Goal: Use online tool/utility: Utilize a website feature to perform a specific function

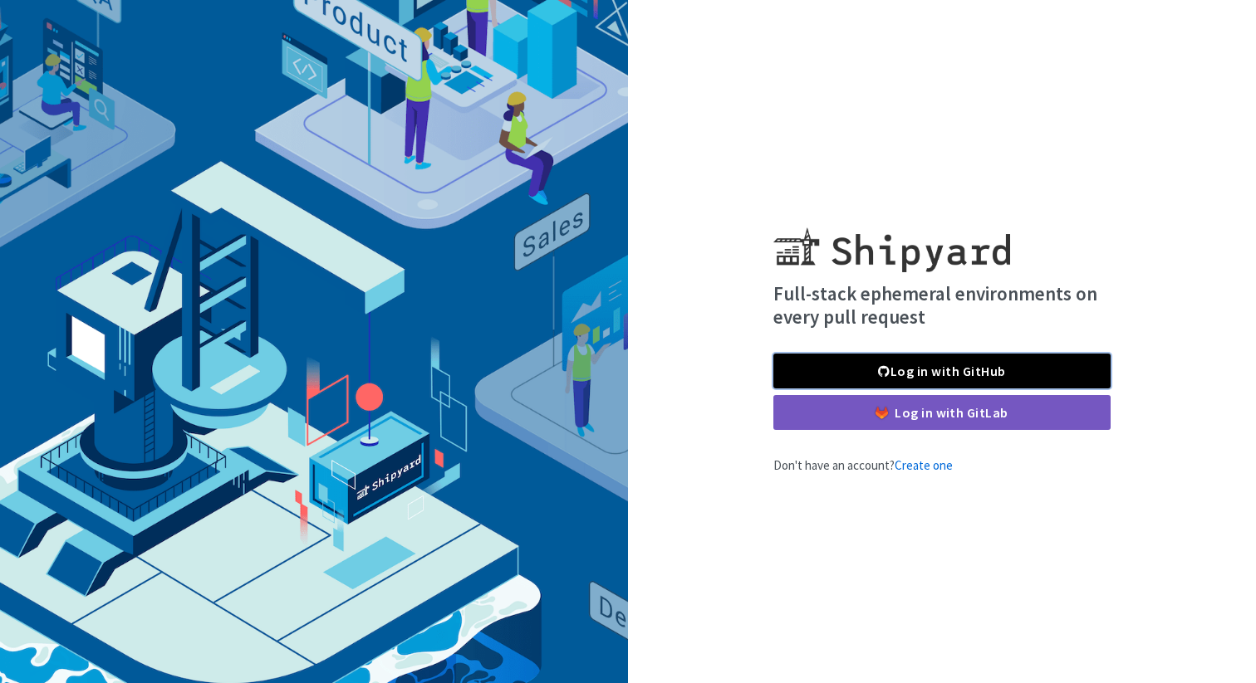
click at [932, 378] on link "Log in with GitHub" at bounding box center [941, 371] width 337 height 35
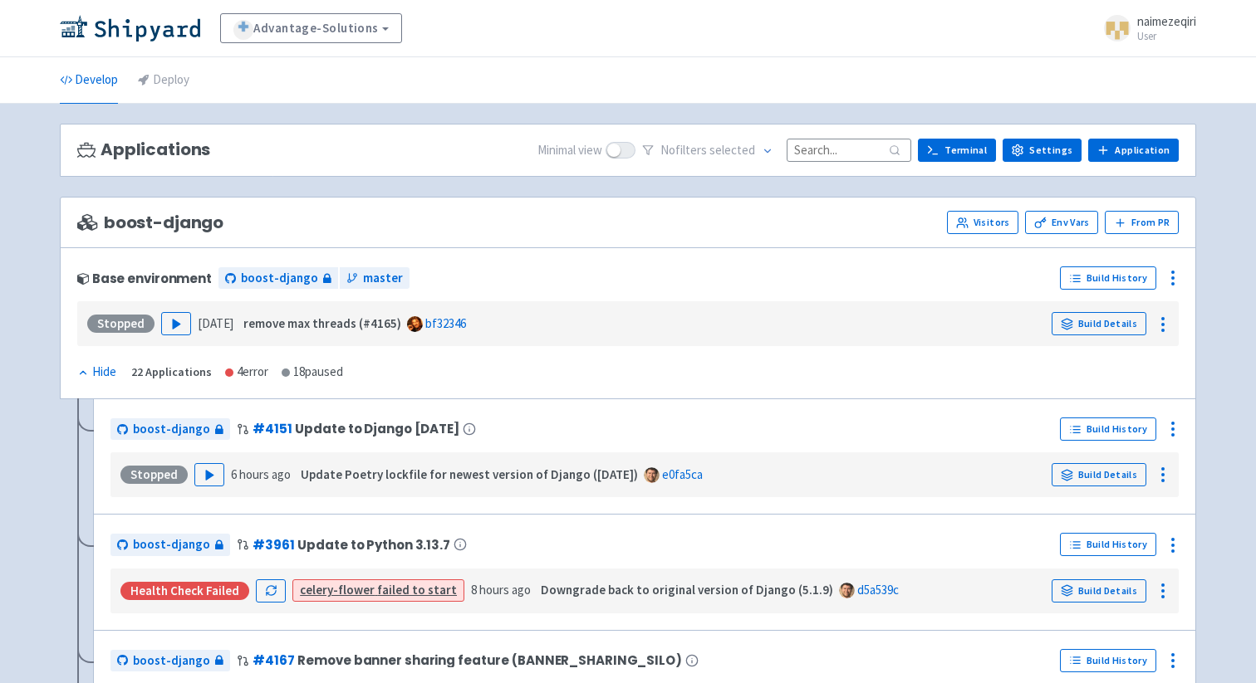
scroll to position [1, 0]
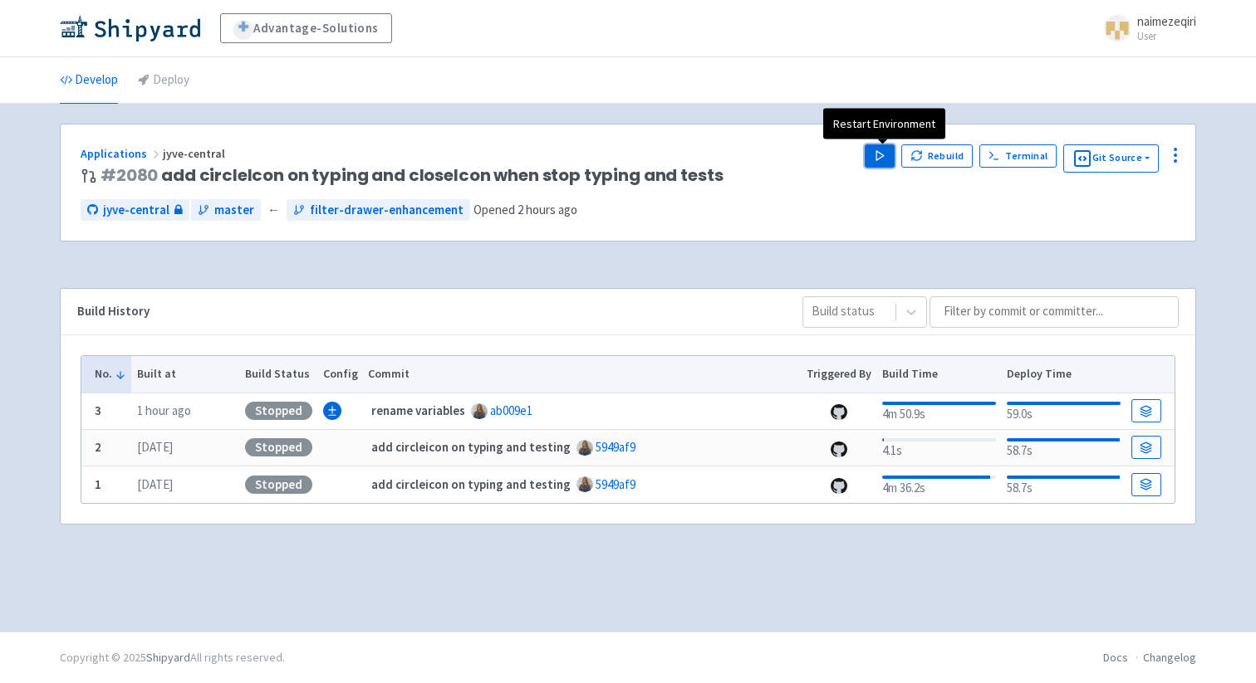
click at [879, 158] on polygon "button" at bounding box center [879, 155] width 7 height 9
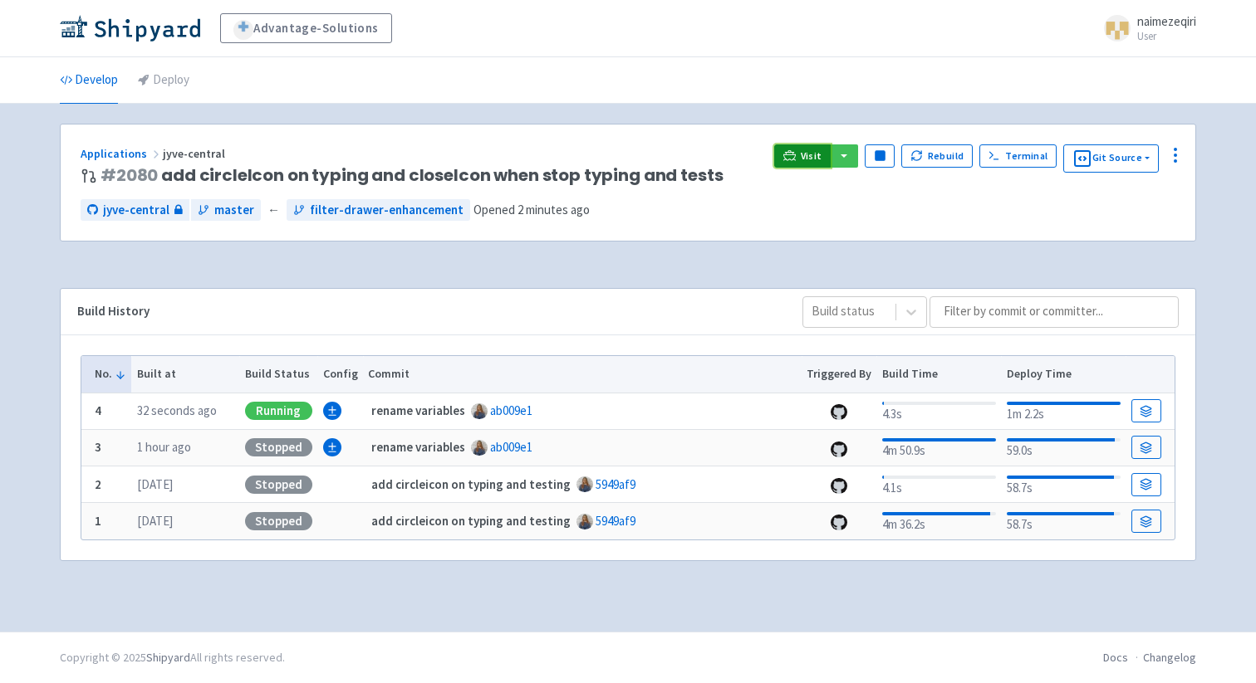
click at [810, 146] on link "Visit" at bounding box center [802, 155] width 56 height 23
